Goal: Task Accomplishment & Management: Complete application form

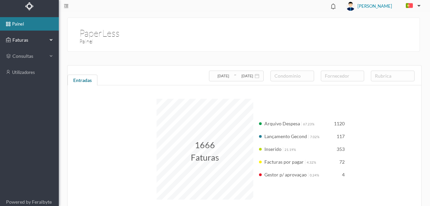
click at [23, 38] on span "Faturas" at bounding box center [29, 40] width 37 height 7
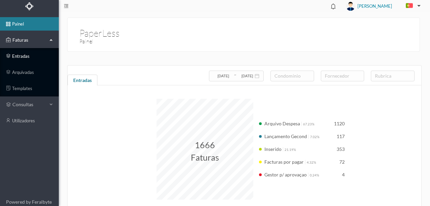
click at [20, 56] on link "entradas" at bounding box center [29, 55] width 59 height 13
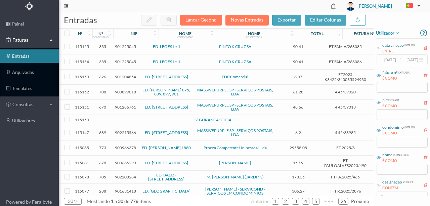
click at [124, 47] on span "901225045" at bounding box center [125, 46] width 21 height 5
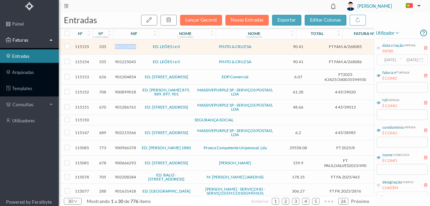
click at [124, 47] on span "901225045" at bounding box center [125, 46] width 21 height 5
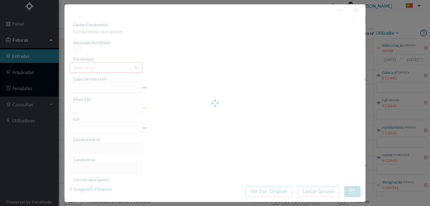
type input "FT FAM.A/268085"
type input "a Mantitenrão Preventiva"
type input "901225045"
type input "09-10-2025"
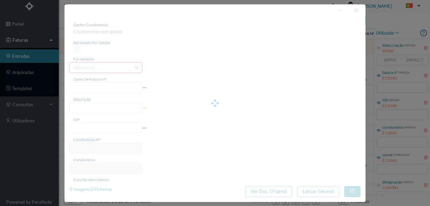
type input "90.41"
type input "335"
type input "ED. LEÕES I e II"
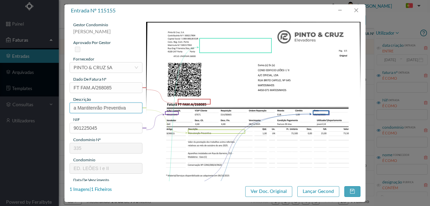
drag, startPoint x: 127, startPoint y: 106, endPoint x: 28, endPoint y: 101, distance: 98.8
click at [29, 101] on div "entrada nº 115155 gestor condomínio Susana Silva aprovado por gestor fornecedor…" at bounding box center [215, 103] width 430 height 206
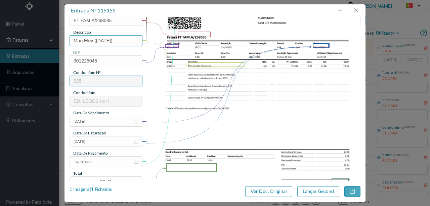
scroll to position [89, 0]
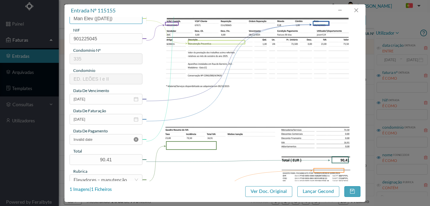
type input "Man Elev (Outubro 2025)"
click at [136, 139] on icon "icon: close-circle" at bounding box center [136, 139] width 5 height 5
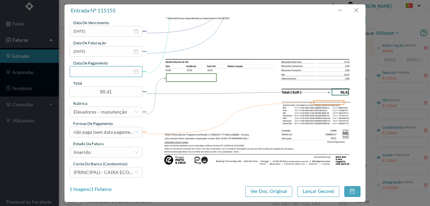
scroll to position [159, 0]
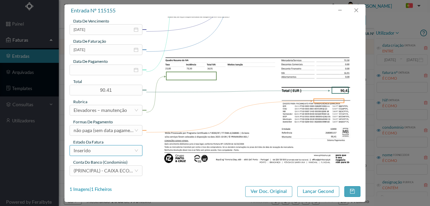
click at [98, 153] on div "Inserido" at bounding box center [104, 150] width 60 height 10
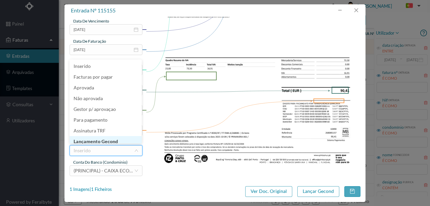
scroll to position [3, 0]
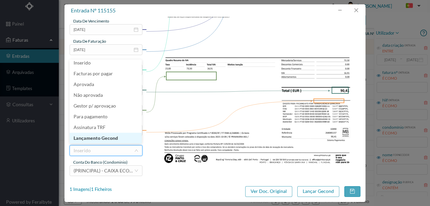
click at [103, 138] on li "Lançamento Gecond" at bounding box center [106, 138] width 72 height 11
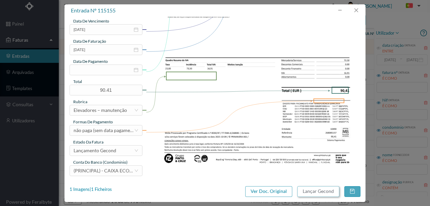
click at [323, 191] on button "Lançar Gecond" at bounding box center [318, 191] width 42 height 11
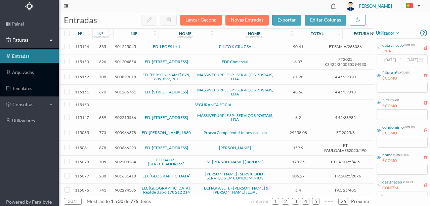
click at [120, 46] on span "901225045" at bounding box center [125, 46] width 21 height 5
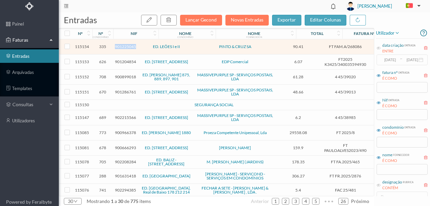
click at [120, 46] on span "901225045" at bounding box center [125, 46] width 21 height 5
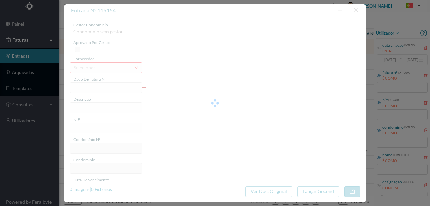
type input "FT FAM.A/268086"
type input "TO ETT Mantitencão Preventiva"
type input "901225045"
type input "09-10-9096"
type input "09-10-2025"
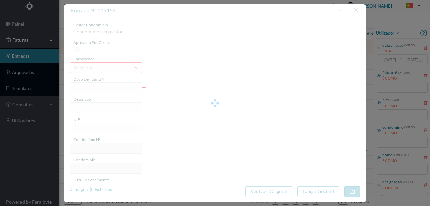
type input "90.41"
type input "335"
type input "ED. LEÕES I e II"
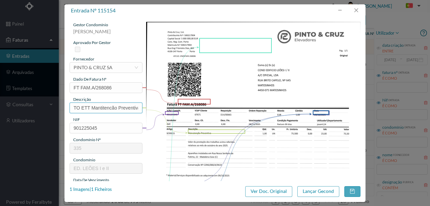
scroll to position [0, 2]
drag, startPoint x: 74, startPoint y: 107, endPoint x: 214, endPoint y: 107, distance: 139.7
click at [214, 107] on div "gestor condomínio Susana Silva aprovado por gestor fornecedor selecionar PINTO …" at bounding box center [215, 178] width 291 height 313
click at [93, 109] on input "MAn Eelv (Outubro 2025)" at bounding box center [106, 107] width 73 height 11
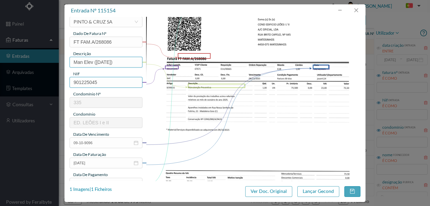
scroll to position [67, 0]
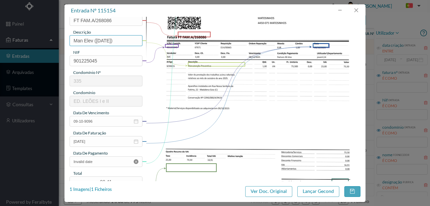
type input "Man Elev (Outubro 2025)"
drag, startPoint x: 136, startPoint y: 160, endPoint x: 133, endPoint y: 159, distance: 3.8
click at [136, 161] on icon "icon: close-circle" at bounding box center [136, 161] width 5 height 5
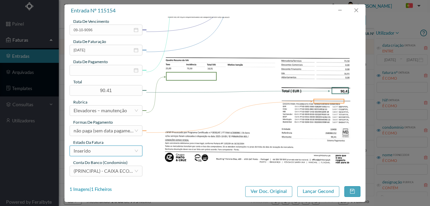
scroll to position [159, 0]
drag, startPoint x: 103, startPoint y: 150, endPoint x: 98, endPoint y: 155, distance: 6.2
click at [103, 151] on div "Inserido" at bounding box center [104, 150] width 60 height 10
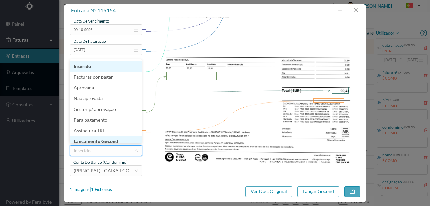
scroll to position [3, 0]
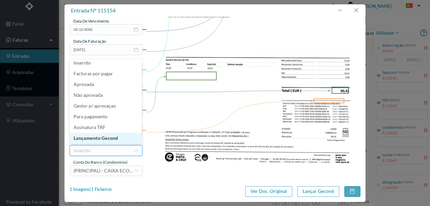
click at [102, 139] on li "Lançamento Gecond" at bounding box center [106, 138] width 72 height 11
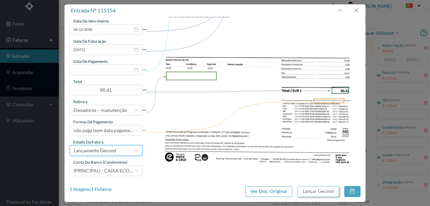
click at [313, 190] on button "Lançar Gecond" at bounding box center [318, 191] width 42 height 11
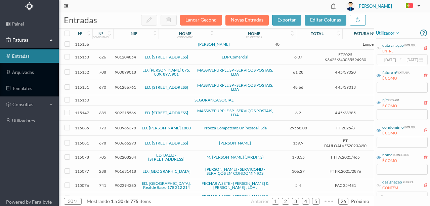
click at [121, 47] on td at bounding box center [145, 44] width 57 height 10
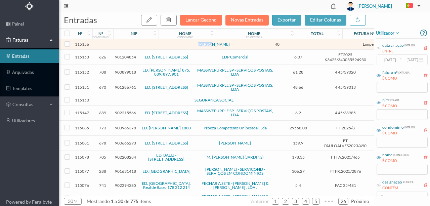
click at [121, 47] on td at bounding box center [145, 44] width 57 height 10
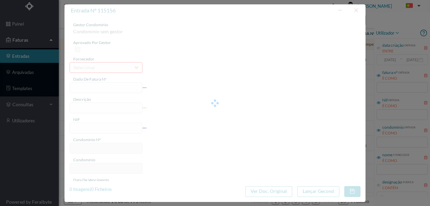
type input "LIMPEZA SETEMBRO"
type input "0"
type input "2025-09-29"
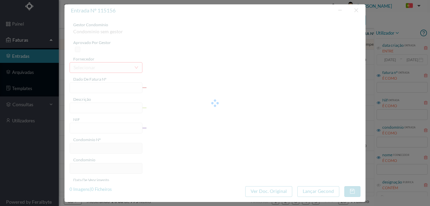
type input "40.00"
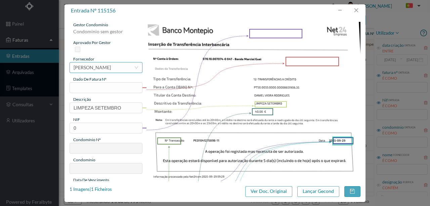
click at [71, 66] on div "selecionar MARIA DO CARMO BRAGA DA SILVA CARDOSO" at bounding box center [106, 67] width 73 height 11
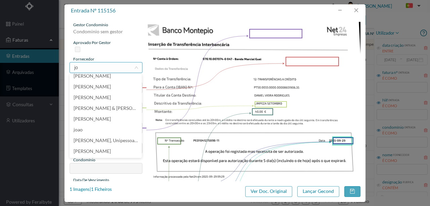
scroll to position [1, 0]
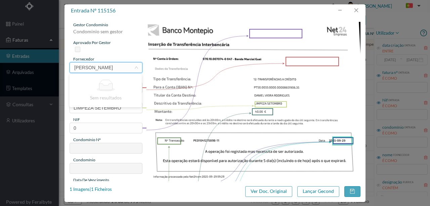
drag, startPoint x: 109, startPoint y: 68, endPoint x: 66, endPoint y: 66, distance: 43.7
click at [66, 66] on div "gestor condomínio Condominio sem gestor aprovado por gestor fornecedor selecion…" at bounding box center [214, 99] width 301 height 164
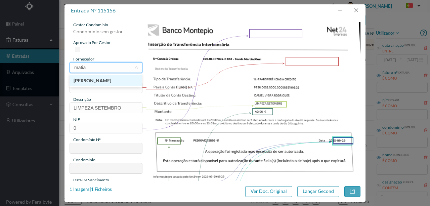
type input "matias"
click at [103, 81] on li "JOAQUINA SILVA MATIAS S RODRIGUES" at bounding box center [106, 80] width 72 height 11
click at [76, 86] on input "text" at bounding box center [106, 87] width 73 height 11
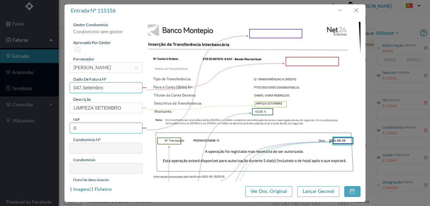
type input "047.Setembro"
drag, startPoint x: 89, startPoint y: 126, endPoint x: 34, endPoint y: 128, distance: 54.8
click at [34, 128] on div "entrada nº 115156 gestor condomínio Condominio sem gestor aprovado por gestor f…" at bounding box center [215, 103] width 430 height 206
type input "901403458"
type input "47"
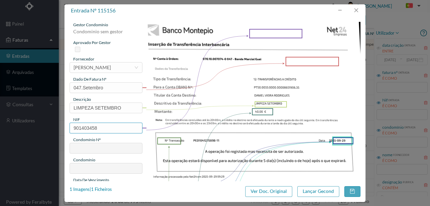
type input "ED. BANDA MARCIAL DE GUEIFÃES 195"
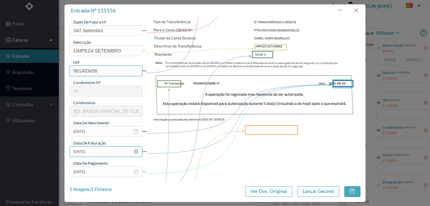
scroll to position [67, 0]
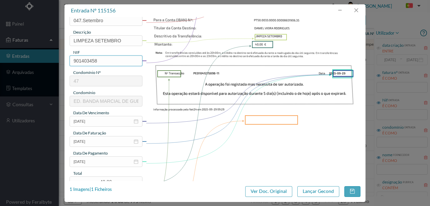
type input "901403458"
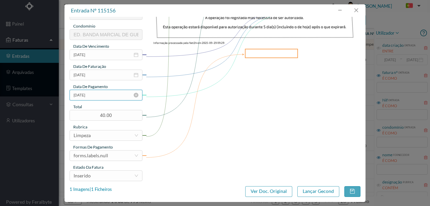
scroll to position [134, 0]
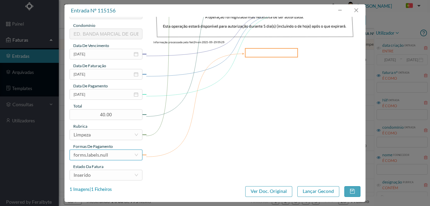
click at [111, 156] on div "forms.labels.null" at bounding box center [104, 155] width 60 height 10
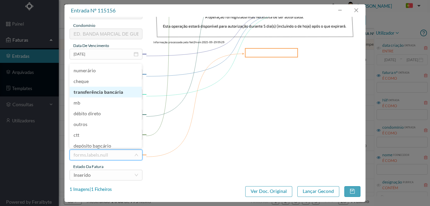
click at [108, 91] on li "transferência bancária" at bounding box center [106, 92] width 72 height 11
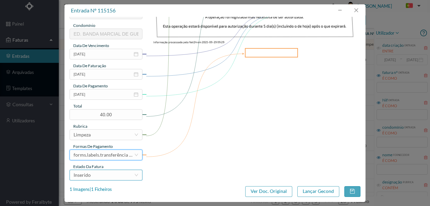
click at [94, 177] on div "Inserido" at bounding box center [104, 175] width 60 height 10
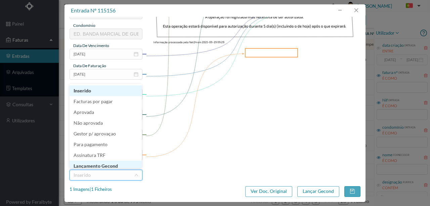
scroll to position [3, 0]
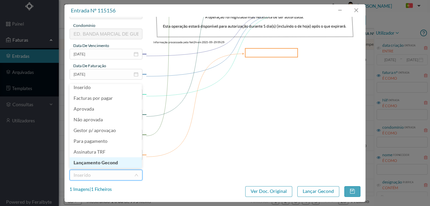
click at [97, 161] on li "Lançamento Gecond" at bounding box center [106, 162] width 72 height 11
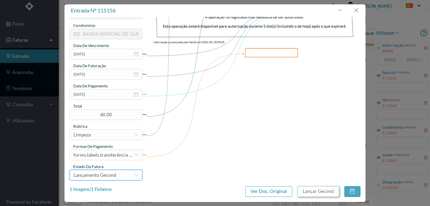
click at [305, 193] on button "Lançar Gecond" at bounding box center [318, 191] width 42 height 11
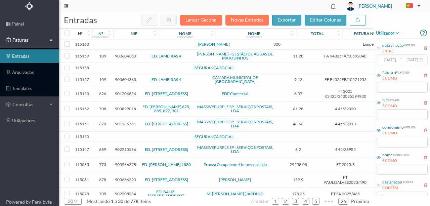
click at [124, 47] on td at bounding box center [145, 44] width 57 height 10
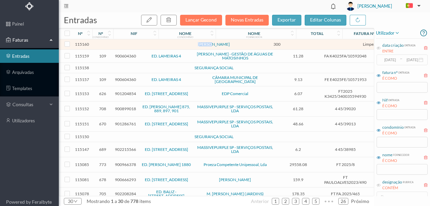
click at [124, 47] on td at bounding box center [145, 44] width 57 height 10
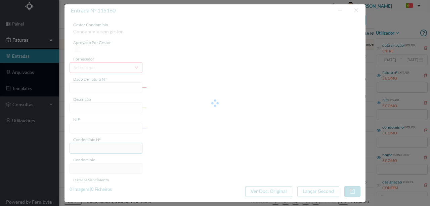
type input "ARDINAGEM SETEMBRO"
type input "0"
type input "2025-09-29"
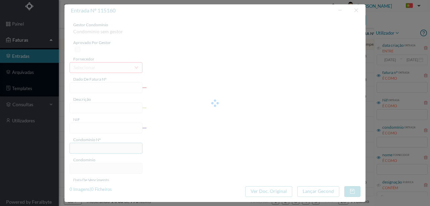
type input "300.00"
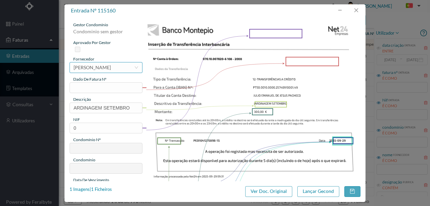
click at [95, 69] on div "[PERSON_NAME]" at bounding box center [92, 67] width 37 height 10
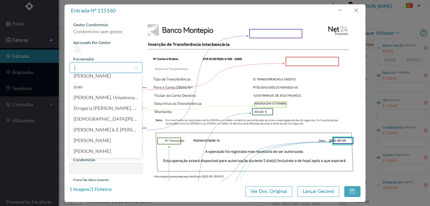
scroll to position [1, 0]
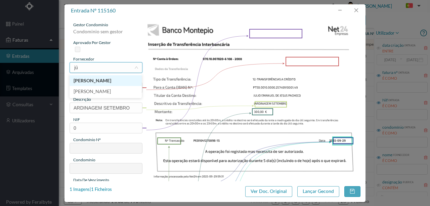
type input "j"
type input "julio"
click at [100, 80] on li "JULIO PACHECO (Jardineiro Valongo 2000)" at bounding box center [106, 80] width 72 height 11
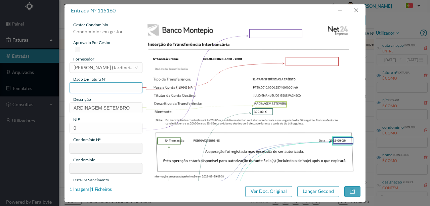
click at [81, 87] on input "text" at bounding box center [106, 87] width 73 height 11
type input "108.09.2025"
click at [132, 106] on input "ARDINAGEM SETEMBRO" at bounding box center [106, 107] width 73 height 11
click at [73, 108] on input "ARDINAGEM SETEMBRO" at bounding box center [106, 107] width 73 height 11
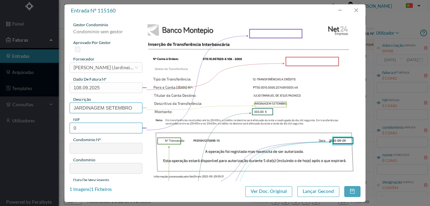
type input "JARDINAGEM SETEMBRO"
drag, startPoint x: 89, startPoint y: 127, endPoint x: 54, endPoint y: 126, distance: 35.3
click at [54, 126] on div "entrada nº 115160 gestor condomínio Condominio sem gestor aprovado por gestor f…" at bounding box center [215, 103] width 430 height 206
type input "901534919"
type input "108"
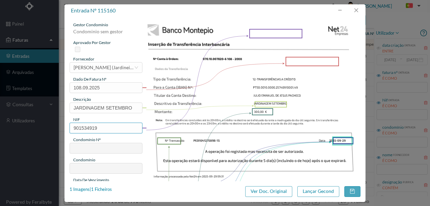
type input "ED. 2000 (VALONGO)"
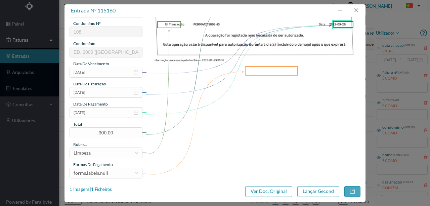
scroll to position [159, 0]
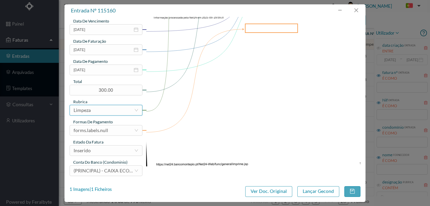
type input "901534919"
click at [96, 110] on div "Limpeza" at bounding box center [104, 110] width 60 height 10
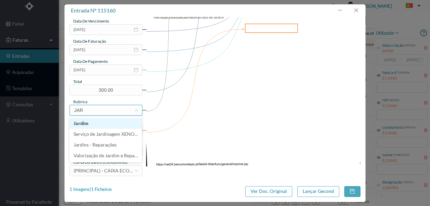
type input "JARD"
click at [84, 122] on li "Jardim" at bounding box center [106, 123] width 72 height 11
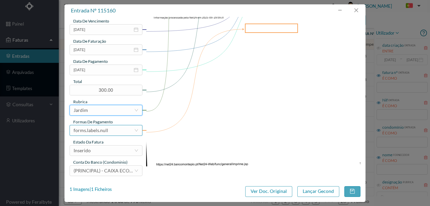
click at [107, 131] on div "forms.labels.null" at bounding box center [104, 130] width 60 height 10
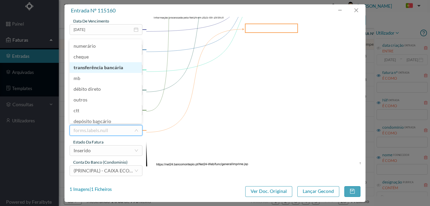
click at [102, 68] on li "transferência bancária" at bounding box center [106, 67] width 72 height 11
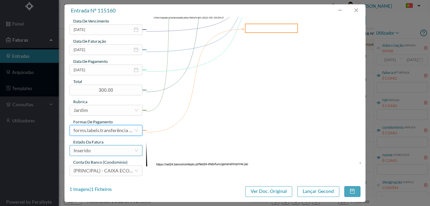
click at [99, 152] on div "Inserido" at bounding box center [104, 150] width 60 height 10
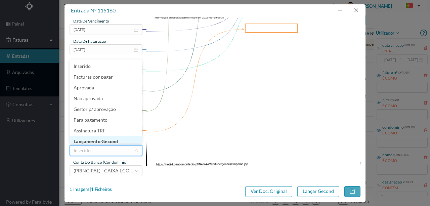
scroll to position [3, 0]
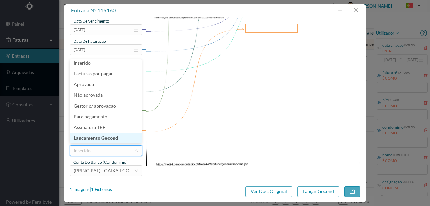
click at [102, 139] on li "Lançamento Gecond" at bounding box center [106, 138] width 72 height 11
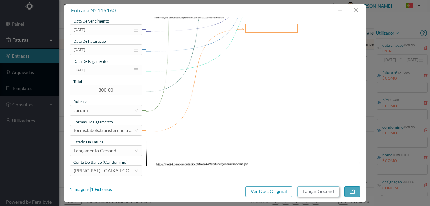
click at [316, 193] on button "Lançar Gecond" at bounding box center [318, 191] width 42 height 11
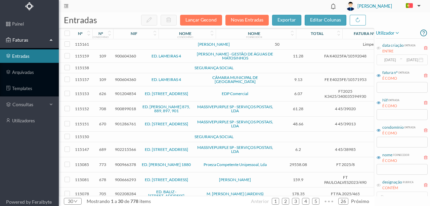
click at [115, 46] on td at bounding box center [114, 44] width 3 height 10
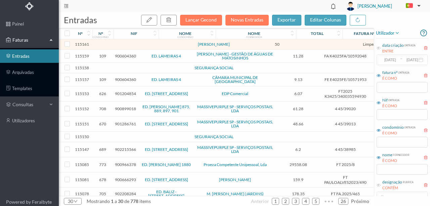
click at [115, 46] on td at bounding box center [114, 44] width 3 height 10
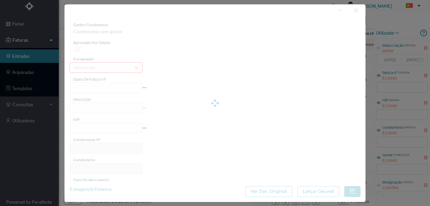
type input "VIPEZA SETEMBRO"
type input "0"
type input "[DATE]"
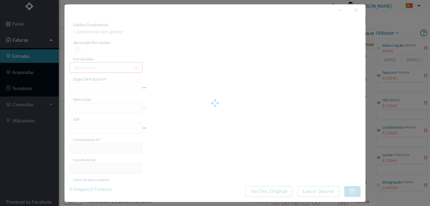
type input "50.00"
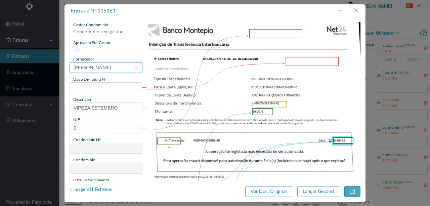
click at [96, 67] on div "[PERSON_NAME]" at bounding box center [92, 67] width 37 height 10
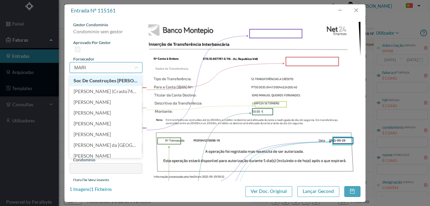
scroll to position [0, 0]
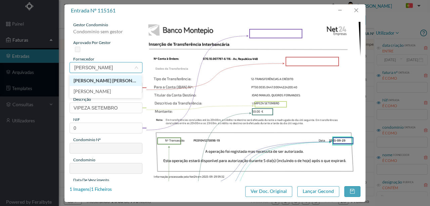
type input "MARIA CELESTE"
click at [115, 81] on li "MARIA CELESTE G. SOUSA FERNANDES" at bounding box center [106, 80] width 72 height 11
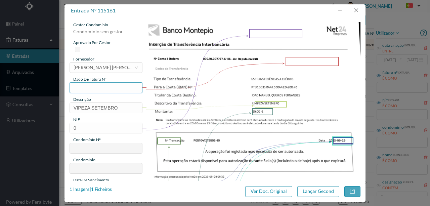
click at [78, 86] on input "text" at bounding box center [106, 87] width 73 height 11
type input "116.09.2025"
click at [77, 107] on input "VIPEZA SETEMBRO" at bounding box center [106, 107] width 73 height 11
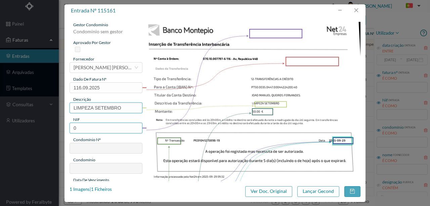
type input "LIMPEZA SETEMBRO"
drag, startPoint x: 76, startPoint y: 128, endPoint x: 46, endPoint y: 128, distance: 30.2
click at [46, 128] on div "entrada nº 115161 gestor condomínio Condominio sem gestor aprovado por gestor f…" at bounding box center [215, 103] width 430 height 206
type input "900756365"
type input "116"
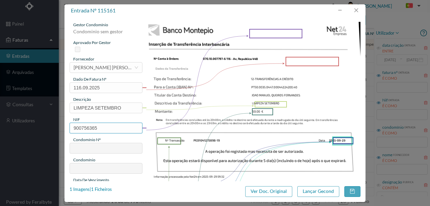
type input "ED. AV. REPUBLICA 446 A 450"
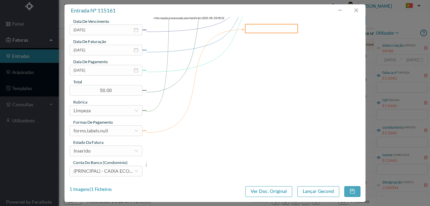
scroll to position [159, 0]
type input "900756365"
click at [102, 130] on div "forms.labels.null" at bounding box center [91, 130] width 35 height 10
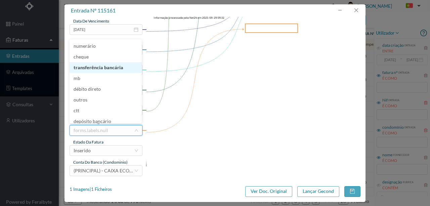
click at [105, 67] on li "transferência bancária" at bounding box center [106, 67] width 72 height 11
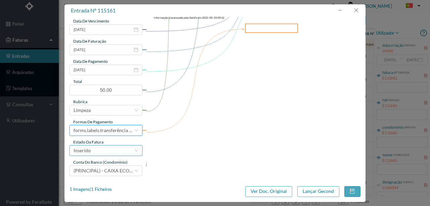
click at [105, 153] on div "Inserido" at bounding box center [104, 150] width 60 height 10
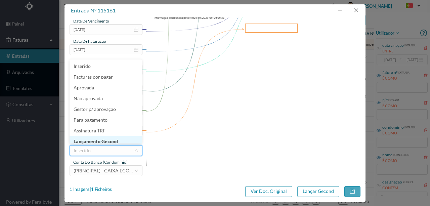
scroll to position [3, 0]
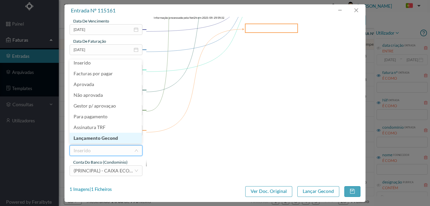
drag, startPoint x: 99, startPoint y: 137, endPoint x: 138, endPoint y: 143, distance: 39.5
click at [100, 137] on li "Lançamento Gecond" at bounding box center [106, 138] width 72 height 11
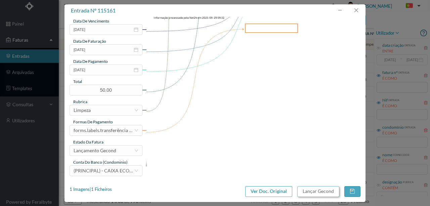
click at [322, 190] on button "Lançar Gecond" at bounding box center [318, 191] width 42 height 11
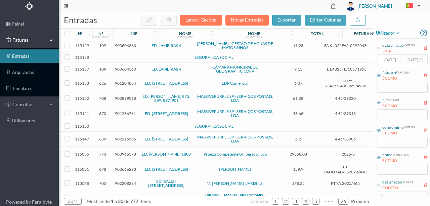
click at [113, 56] on td at bounding box center [114, 57] width 3 height 10
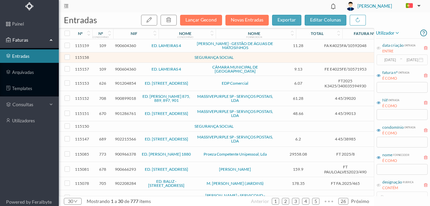
click at [113, 56] on td at bounding box center [114, 57] width 3 height 10
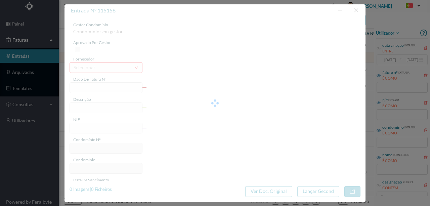
type input "0"
type input "Invalid date"
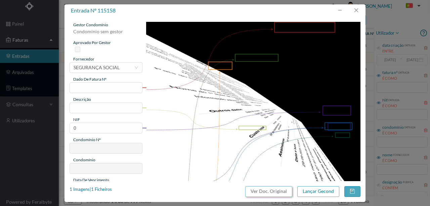
click at [260, 191] on button "Ver Doc. Original" at bounding box center [268, 191] width 47 height 11
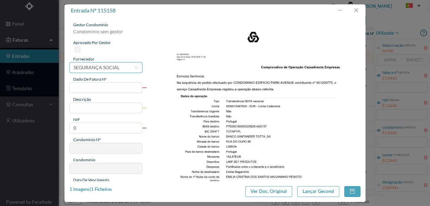
click at [107, 67] on div "SEGURANÇA SOCIAL" at bounding box center [97, 67] width 46 height 10
type input "MAGANI"
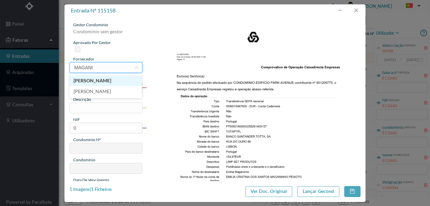
click at [104, 81] on li "EMÍLIA CRISTINA SANTOS MAGANINHO PEIXOTO" at bounding box center [106, 80] width 72 height 11
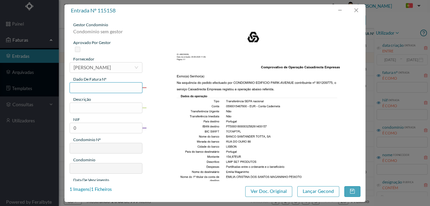
click at [81, 87] on input "text" at bounding box center [106, 87] width 73 height 11
type input "095.09.2025"
click at [99, 110] on input "text" at bounding box center [106, 107] width 73 height 11
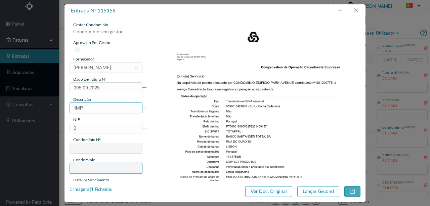
type input "LIMPEZA SETEMBRO"
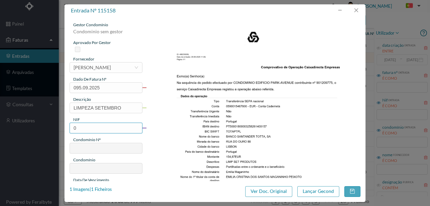
drag, startPoint x: 85, startPoint y: 127, endPoint x: 32, endPoint y: 125, distance: 53.1
click at [33, 125] on div "entrada nº 115158 gestor condomínio Condominio sem gestor aprovado por gestor f…" at bounding box center [215, 103] width 430 height 206
type input "901209775"
type input "95"
type input "ED. PARK AVENUE"
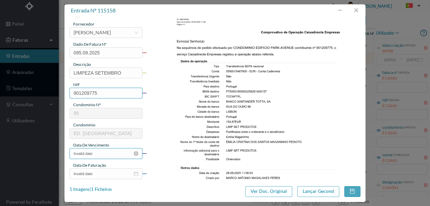
scroll to position [45, 0]
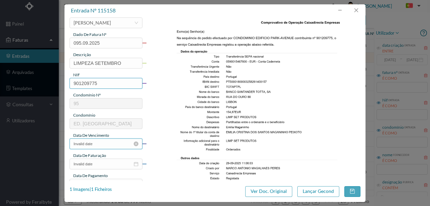
type input "901209775"
click at [104, 147] on input "Invalid date" at bounding box center [106, 143] width 73 height 11
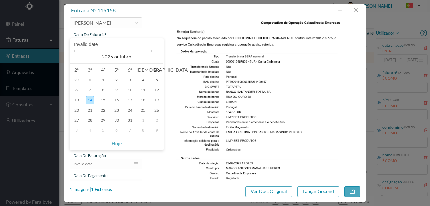
click at [83, 54] on link at bounding box center [83, 56] width 6 height 13
click at [76, 119] on div "29" at bounding box center [77, 120] width 8 height 8
type input "[DATE]"
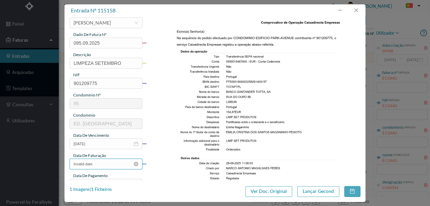
click at [103, 163] on input "Invalid date" at bounding box center [106, 163] width 73 height 11
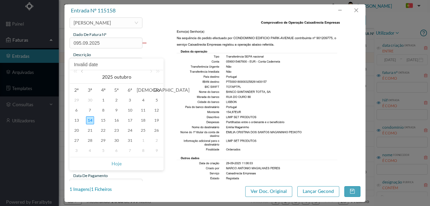
click at [82, 73] on link at bounding box center [83, 76] width 6 height 13
click at [76, 141] on div "29" at bounding box center [77, 140] width 8 height 8
type input "[DATE]"
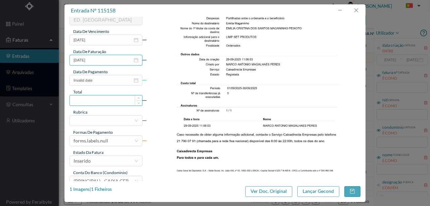
scroll to position [156, 0]
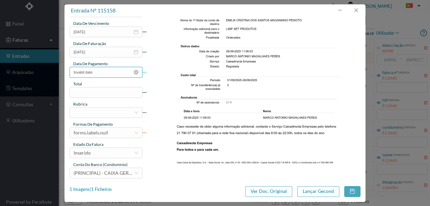
click at [100, 74] on input "Invalid date" at bounding box center [106, 72] width 73 height 11
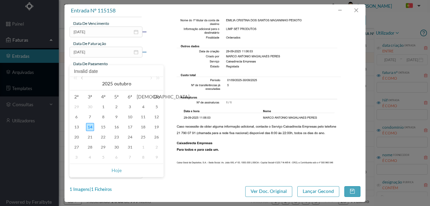
click at [82, 78] on link at bounding box center [83, 83] width 6 height 13
click at [76, 148] on div "29" at bounding box center [77, 147] width 8 height 8
type input "[DATE]"
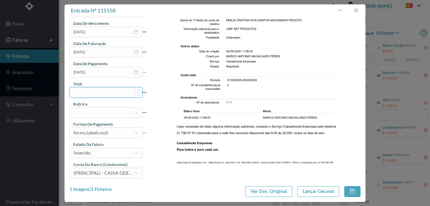
click at [83, 90] on input at bounding box center [106, 92] width 72 height 10
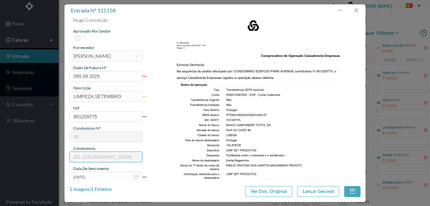
scroll to position [0, 0]
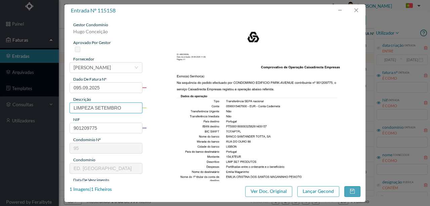
click at [123, 106] on input "LIMPEZA SETEMBRO" at bounding box center [106, 107] width 73 height 11
click at [129, 108] on input "LIMPEZA SETEMBRO + PRODTOS" at bounding box center [106, 107] width 73 height 11
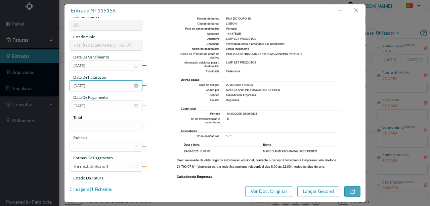
scroll to position [134, 0]
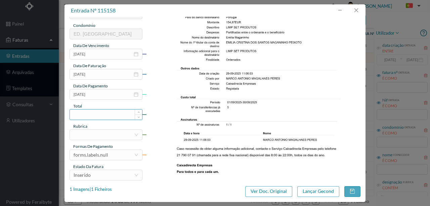
type input "LIMPEZA SETEMBRO + PRODUTOS"
click at [96, 116] on input at bounding box center [106, 114] width 72 height 10
type input "154.87"
click at [77, 135] on div at bounding box center [104, 135] width 60 height 10
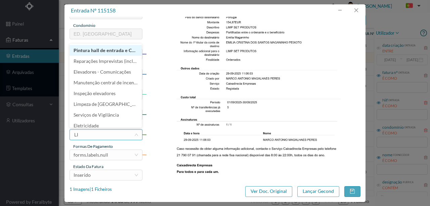
type input "LIM"
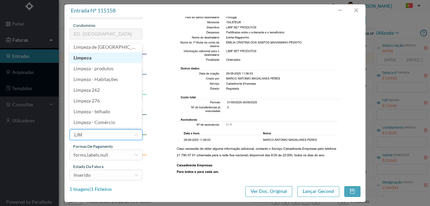
click at [89, 58] on li "Limpeza" at bounding box center [106, 57] width 72 height 11
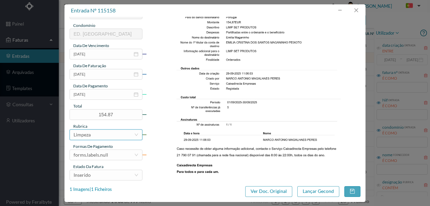
scroll to position [1, 0]
click at [99, 156] on div "forms.labels.null" at bounding box center [91, 155] width 35 height 10
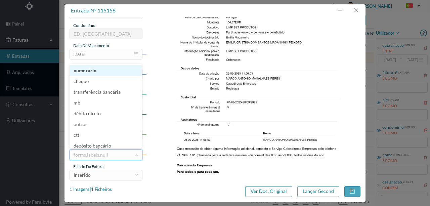
scroll to position [3, 0]
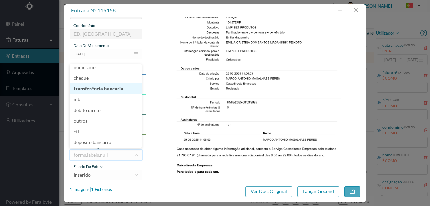
click at [90, 88] on li "transferência bancária" at bounding box center [106, 88] width 72 height 11
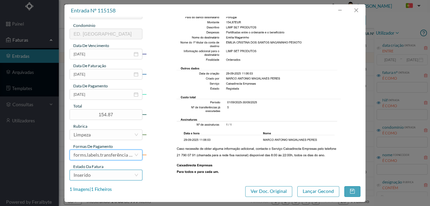
click at [96, 176] on div "Inserido" at bounding box center [104, 175] width 60 height 10
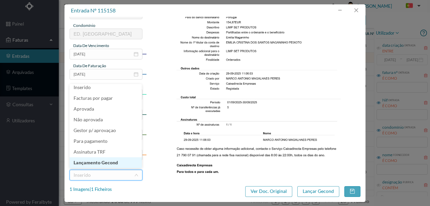
click at [93, 162] on li "Lançamento Gecond" at bounding box center [106, 162] width 72 height 11
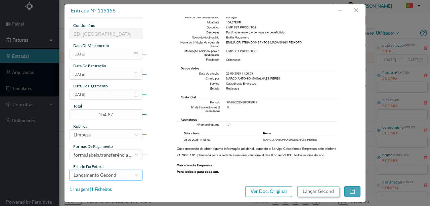
click at [313, 193] on button "Lançar Gecond" at bounding box center [318, 191] width 42 height 11
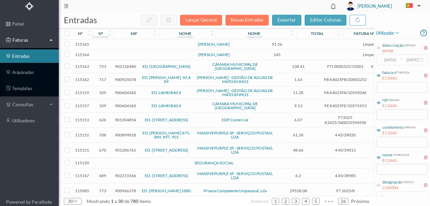
click at [134, 163] on td at bounding box center [145, 163] width 57 height 10
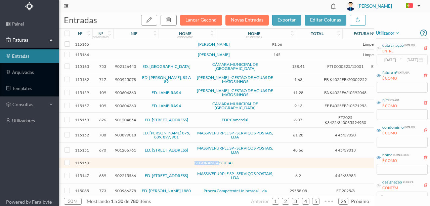
click at [134, 163] on td at bounding box center [145, 163] width 57 height 10
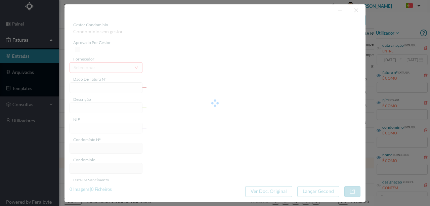
type input "0"
type input "Invalid date"
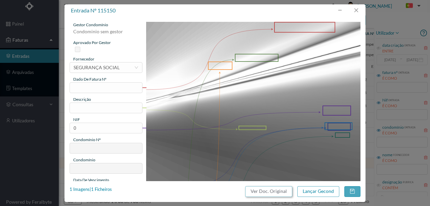
click at [275, 191] on button "Ver Doc. Original" at bounding box center [268, 191] width 47 height 11
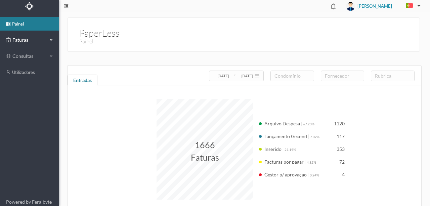
click at [18, 37] on span "Faturas" at bounding box center [29, 40] width 37 height 7
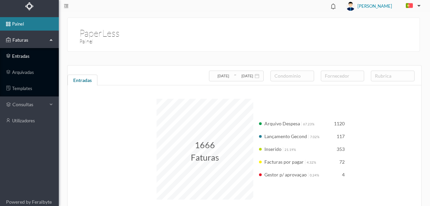
click at [16, 55] on link "entradas" at bounding box center [29, 55] width 59 height 13
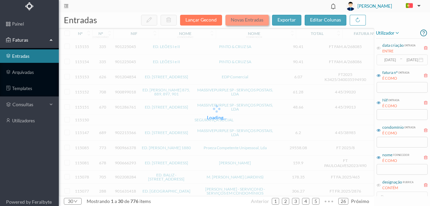
click at [244, 18] on button "Novas Entradas" at bounding box center [246, 20] width 43 height 11
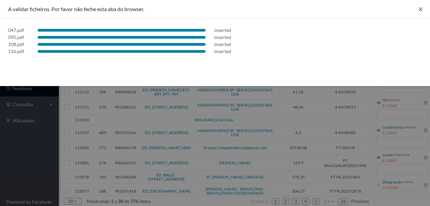
drag, startPoint x: 421, startPoint y: 11, endPoint x: 405, endPoint y: 15, distance: 16.3
click at [421, 11] on icon "icon: close" at bounding box center [420, 9] width 5 height 5
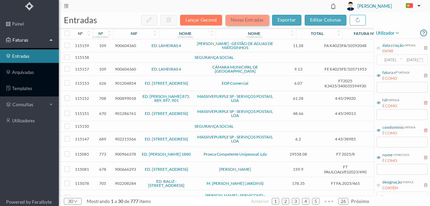
click at [252, 20] on button "Novas Entradas" at bounding box center [246, 20] width 43 height 11
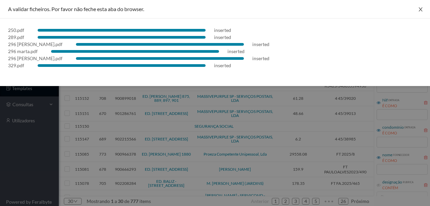
click at [420, 7] on icon "icon: close" at bounding box center [420, 9] width 5 height 5
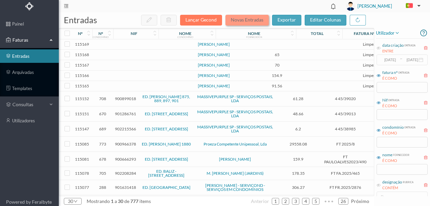
click at [243, 19] on button "Novas Entradas" at bounding box center [246, 20] width 43 height 11
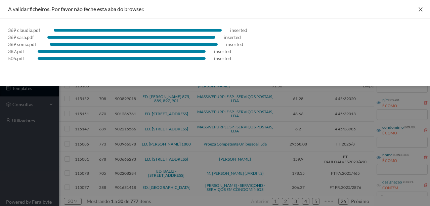
click at [422, 9] on icon "icon: close" at bounding box center [420, 9] width 5 height 5
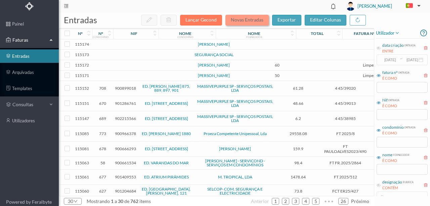
click at [239, 21] on button "Novas Entradas" at bounding box center [246, 20] width 43 height 11
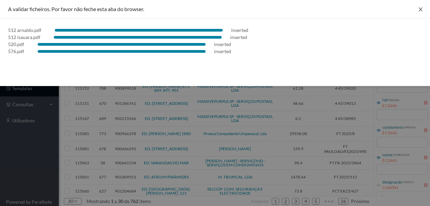
click at [419, 7] on icon "icon: close" at bounding box center [420, 9] width 5 height 5
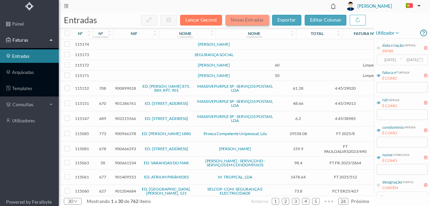
click at [238, 17] on button "Novas Entradas" at bounding box center [246, 20] width 43 height 11
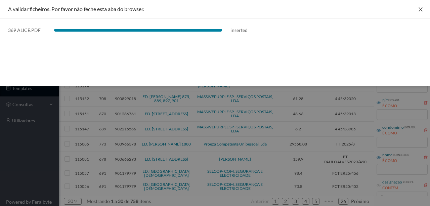
click at [419, 11] on icon "icon: close" at bounding box center [420, 9] width 4 height 4
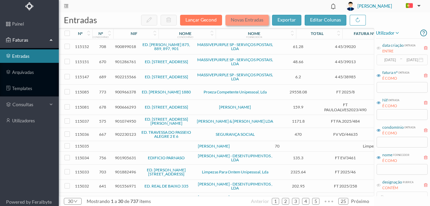
click at [251, 21] on button "Novas Entradas" at bounding box center [246, 20] width 43 height 11
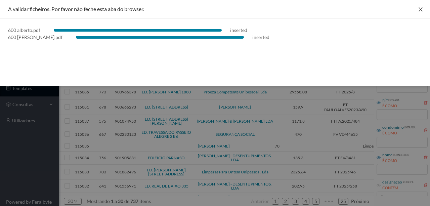
drag, startPoint x: 423, startPoint y: 9, endPoint x: 412, endPoint y: 13, distance: 11.0
click at [422, 9] on icon "icon: close" at bounding box center [420, 9] width 5 height 5
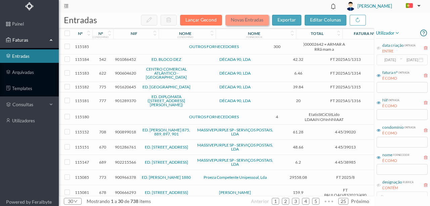
click at [244, 20] on button "Novas Entradas" at bounding box center [246, 20] width 43 height 11
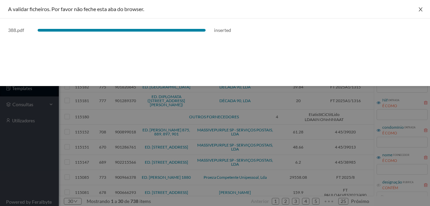
click at [419, 11] on icon "icon: close" at bounding box center [420, 9] width 5 height 5
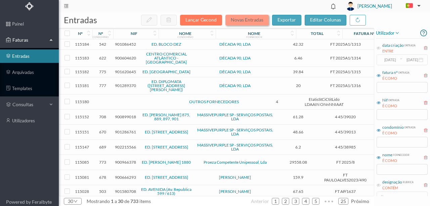
click at [238, 19] on button "Novas Entradas" at bounding box center [246, 20] width 43 height 11
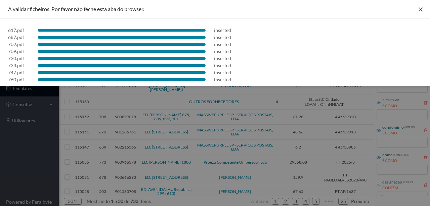
drag, startPoint x: 418, startPoint y: 11, endPoint x: 418, endPoint y: 15, distance: 4.1
click at [418, 11] on icon "icon: close" at bounding box center [420, 9] width 5 height 5
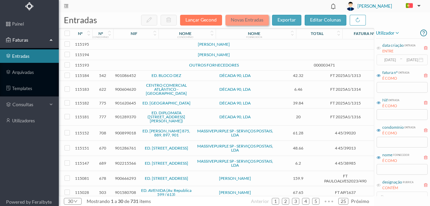
click at [242, 20] on button "Novas Entradas" at bounding box center [246, 20] width 43 height 11
click at [242, 17] on button "Novas Entradas" at bounding box center [246, 20] width 43 height 11
click at [243, 20] on button "Novas Entradas" at bounding box center [246, 20] width 43 height 11
click at [246, 19] on button "Novas Entradas" at bounding box center [246, 20] width 43 height 11
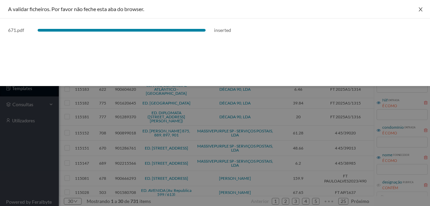
click at [421, 9] on icon "icon: close" at bounding box center [420, 9] width 5 height 5
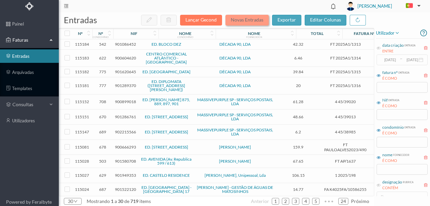
click at [240, 21] on button "Novas Entradas" at bounding box center [246, 20] width 43 height 11
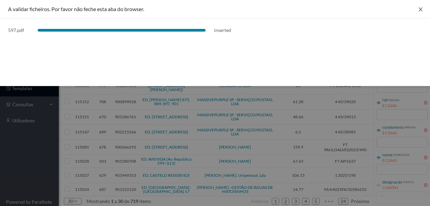
drag, startPoint x: 420, startPoint y: 12, endPoint x: 425, endPoint y: 11, distance: 4.4
click at [420, 12] on button "Close" at bounding box center [420, 9] width 19 height 19
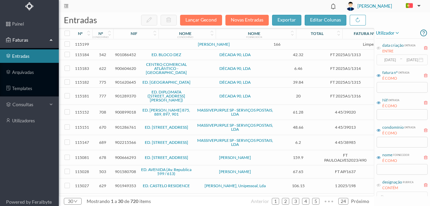
click at [138, 46] on td at bounding box center [145, 44] width 57 height 10
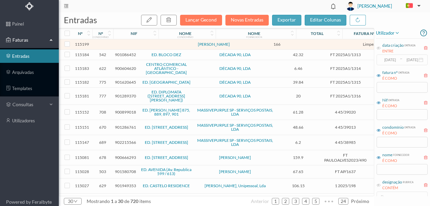
click at [131, 47] on td at bounding box center [145, 44] width 57 height 10
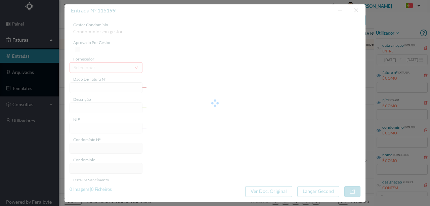
type input "LIMPEZA SETEMBRO"
type input "0"
type input "[DATE]"
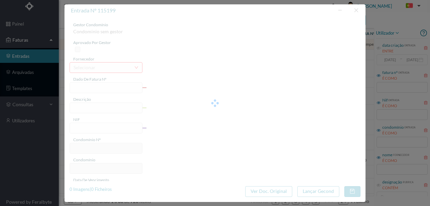
type input "166.00"
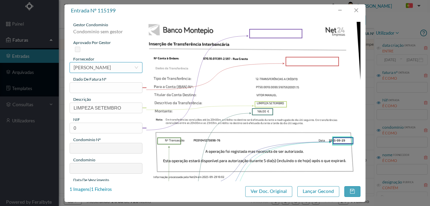
click at [90, 68] on div "[PERSON_NAME]" at bounding box center [92, 67] width 37 height 10
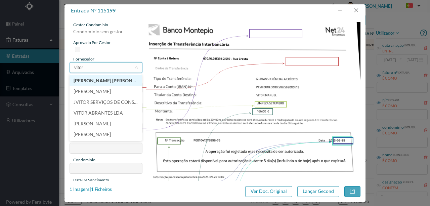
type input "vitor m"
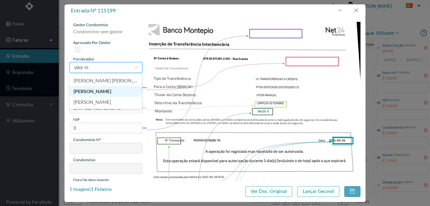
click at [95, 93] on li "Vitor Manuel Sá Pinto" at bounding box center [106, 91] width 72 height 11
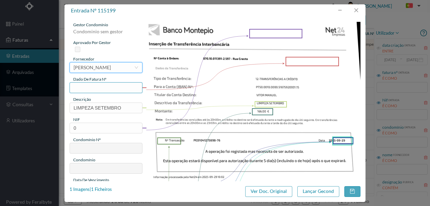
click at [83, 88] on input "text" at bounding box center [106, 87] width 73 height 11
type input "597.09.2025"
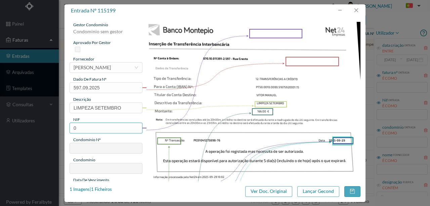
drag, startPoint x: 87, startPoint y: 129, endPoint x: 42, endPoint y: 129, distance: 45.7
click at [42, 129] on div "entrada nº 115199 gestor condomínio Condominio sem gestor aprovado por gestor f…" at bounding box center [215, 103] width 430 height 206
type input "901166081"
type input "595"
type input "ED. R. DO CRASTO, 744 - C"
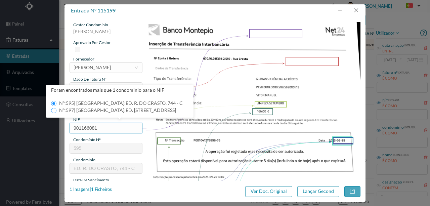
type input "901166081"
click at [54, 110] on input "Nº: 597 | Nome: ED. RUA DE CRASTO, 744 - A" at bounding box center [53, 110] width 5 height 5
type input "597"
type input "ED. RUA DE CRASTO, 744 - A"
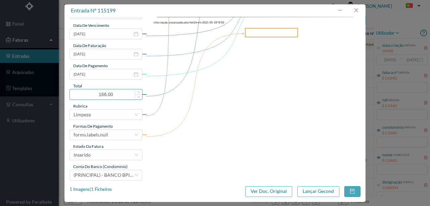
scroll to position [156, 0]
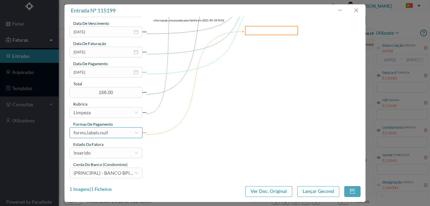
click at [110, 130] on div "forms.labels.null" at bounding box center [104, 133] width 60 height 10
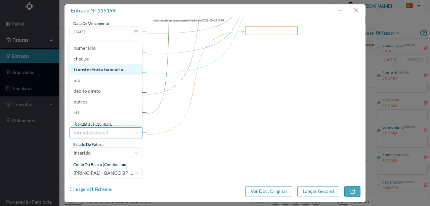
click at [103, 70] on li "transferência bancária" at bounding box center [106, 69] width 72 height 11
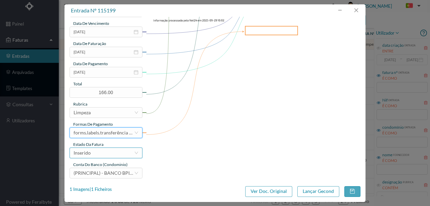
click at [94, 151] on div "Inserido" at bounding box center [104, 153] width 60 height 10
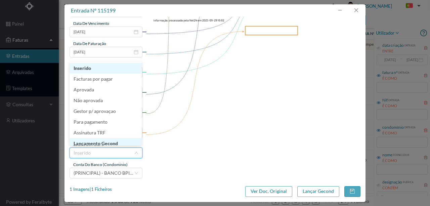
scroll to position [3, 0]
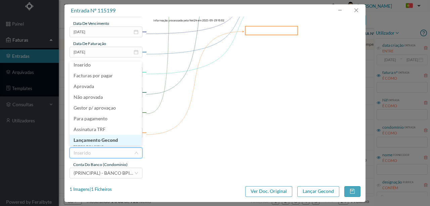
click at [106, 140] on li "Lançamento Gecond" at bounding box center [106, 140] width 72 height 11
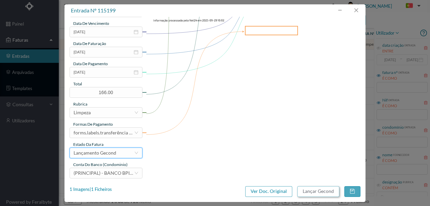
click at [308, 192] on button "Lançar Gecond" at bounding box center [318, 191] width 42 height 11
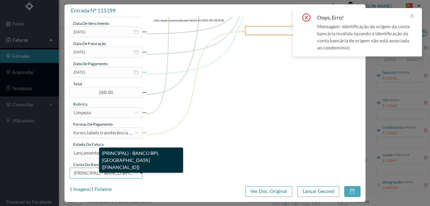
click at [98, 174] on span "(PRINCIPAL) - BANCO BPI, SA (PT50 001000003330542000195)" at bounding box center [146, 173] width 145 height 6
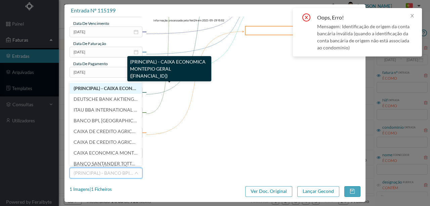
click at [108, 90] on span "(PRINCIPAL) - CAIXA ECONOMICA MONTEPIO GERAL (PT50 003600709910011391241)" at bounding box center [151, 88] width 154 height 6
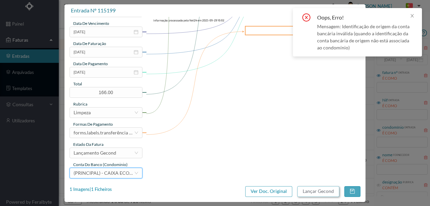
click at [314, 190] on button "Lançar Gecond" at bounding box center [318, 191] width 42 height 11
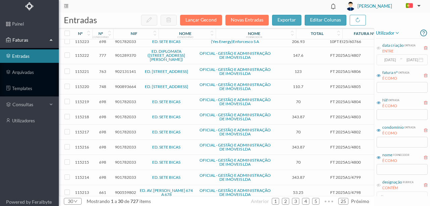
scroll to position [0, 0]
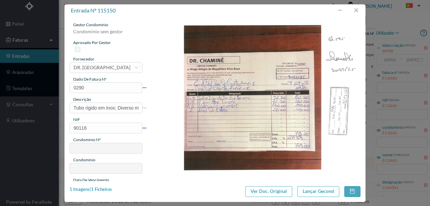
type input "901166"
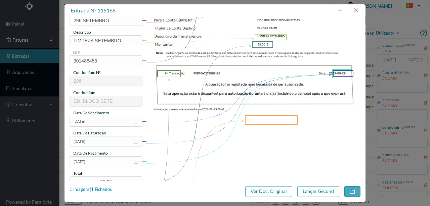
scroll to position [103, 0]
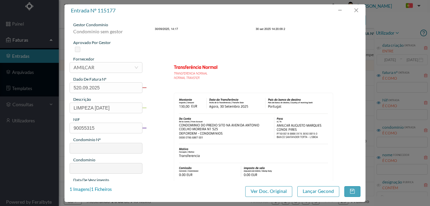
type input "900553154"
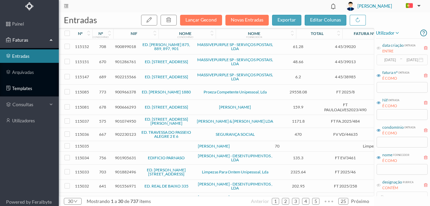
scroll to position [67, 0]
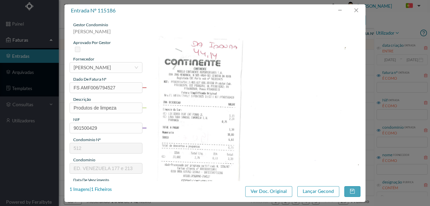
scroll to position [112, 0]
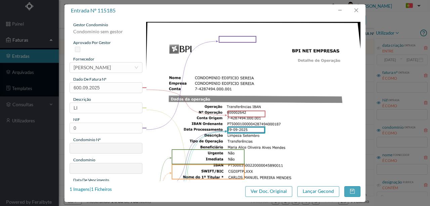
type input "LIM"
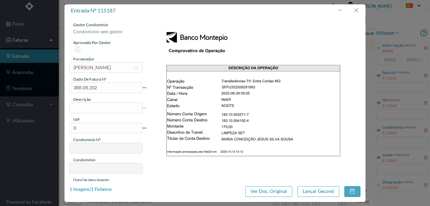
type input "388.09.2025"
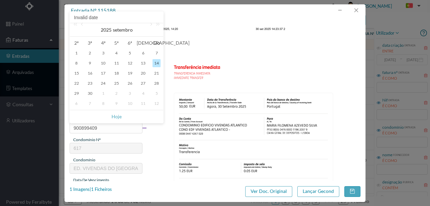
scroll to position [112, 0]
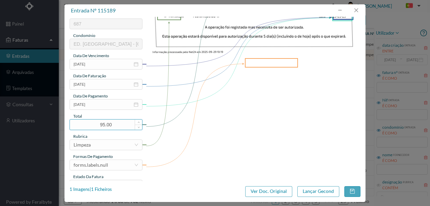
scroll to position [158, 0]
